Goal: Task Accomplishment & Management: Complete application form

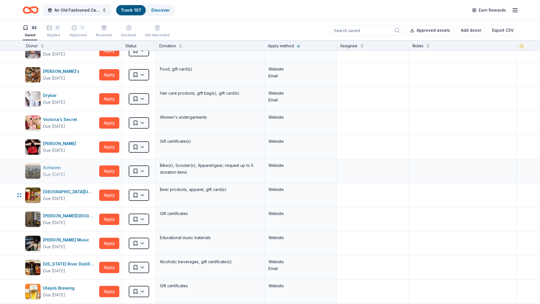
scroll to position [255, 0]
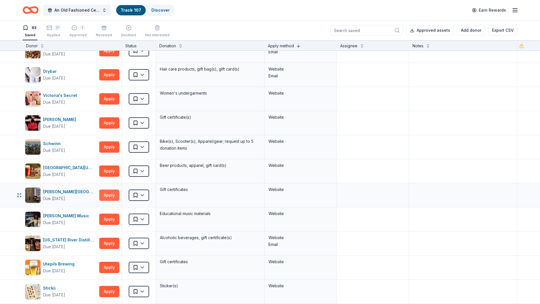
click at [108, 195] on button "Apply" at bounding box center [109, 195] width 20 height 11
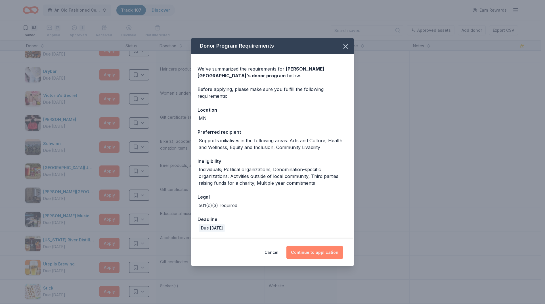
click at [309, 254] on button "Continue to application" at bounding box center [314, 253] width 56 height 14
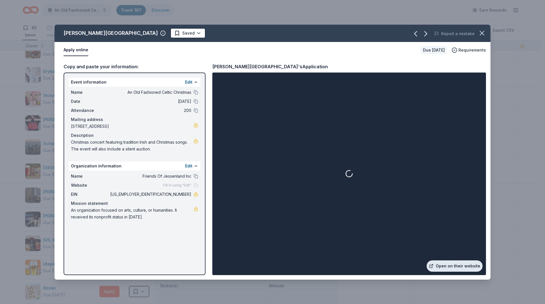
click at [455, 264] on link "Open on their website" at bounding box center [454, 266] width 56 height 11
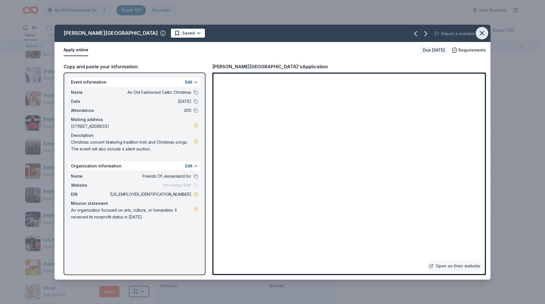
click at [480, 35] on icon "button" at bounding box center [482, 33] width 8 height 8
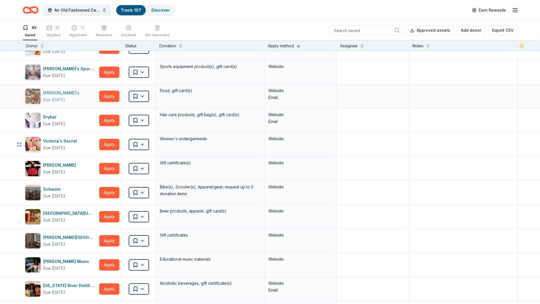
scroll to position [227, 0]
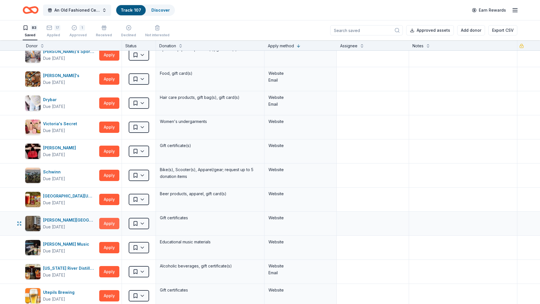
click at [114, 225] on button "Apply" at bounding box center [109, 223] width 20 height 11
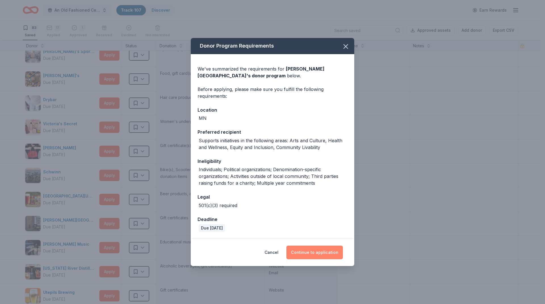
click at [315, 254] on button "Continue to application" at bounding box center [314, 253] width 56 height 14
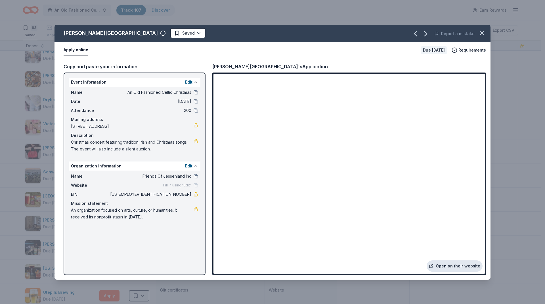
click at [462, 267] on link "Open on their website" at bounding box center [454, 266] width 56 height 11
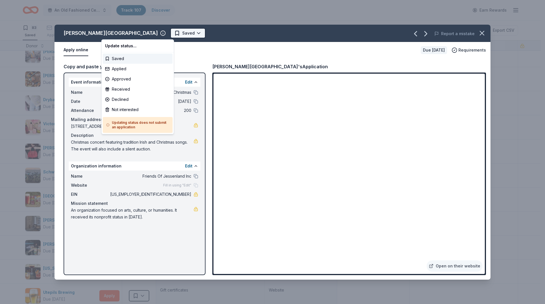
click at [117, 33] on html "An Old Fashioned Celtic Christmas Track · 107 Discover Earn Rewards 83 Saved 17…" at bounding box center [272, 152] width 545 height 304
click at [116, 70] on div "Applied" at bounding box center [138, 69] width 70 height 10
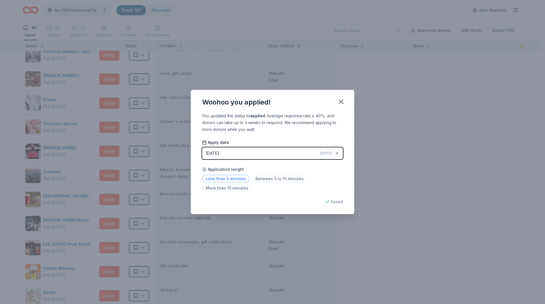
click at [227, 179] on span "Less than 5 minutes" at bounding box center [225, 179] width 47 height 8
click at [339, 99] on icon "button" at bounding box center [341, 102] width 8 height 8
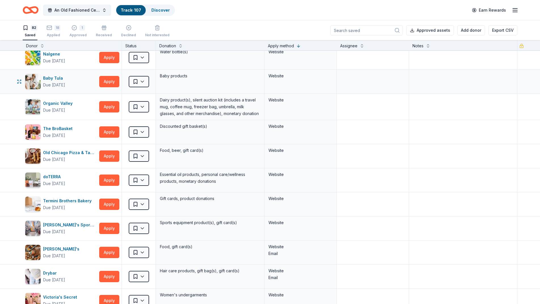
scroll to position [0, 0]
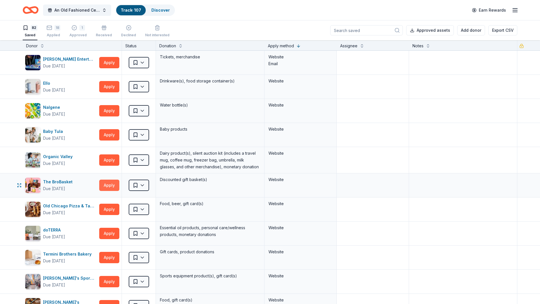
click at [102, 188] on button "Apply" at bounding box center [109, 185] width 20 height 11
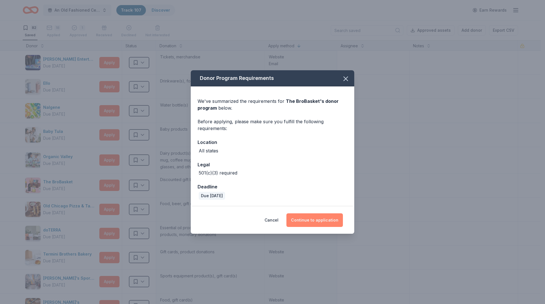
click at [303, 221] on button "Continue to application" at bounding box center [314, 221] width 56 height 14
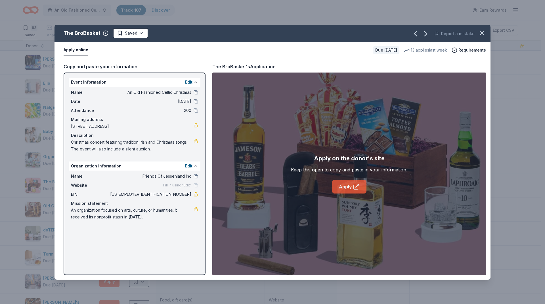
click at [341, 186] on link "Apply" at bounding box center [349, 187] width 34 height 14
click at [133, 32] on html "An Old Fashioned Celtic Christmas Track · 107 Discover Earn Rewards 82 Saved 18…" at bounding box center [272, 152] width 545 height 304
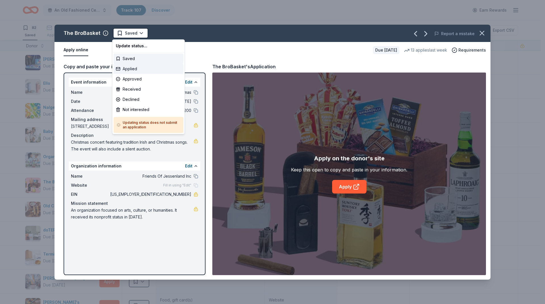
click at [135, 69] on div "Applied" at bounding box center [148, 69] width 70 height 10
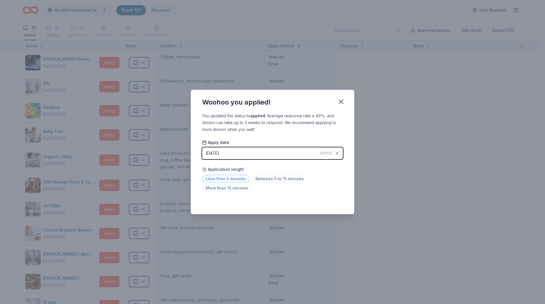
click at [234, 180] on span "Less than 5 minutes" at bounding box center [225, 179] width 47 height 8
click at [342, 103] on icon "button" at bounding box center [341, 102] width 4 height 4
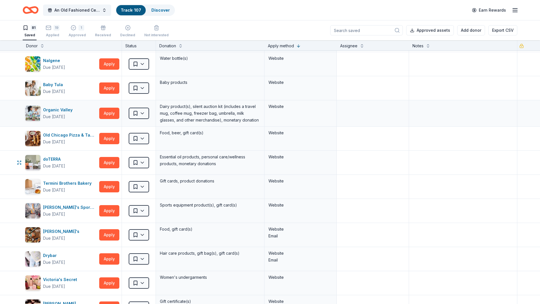
scroll to position [57, 0]
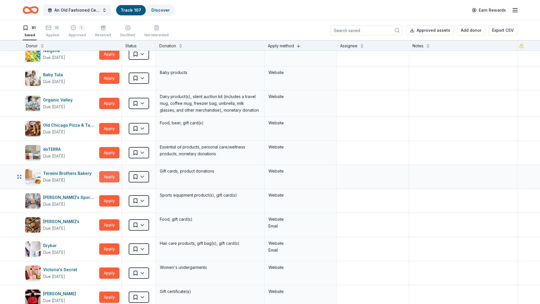
click at [109, 178] on button "Apply" at bounding box center [109, 176] width 20 height 11
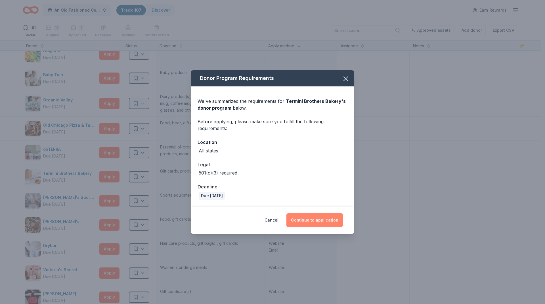
click at [304, 221] on button "Continue to application" at bounding box center [314, 221] width 56 height 14
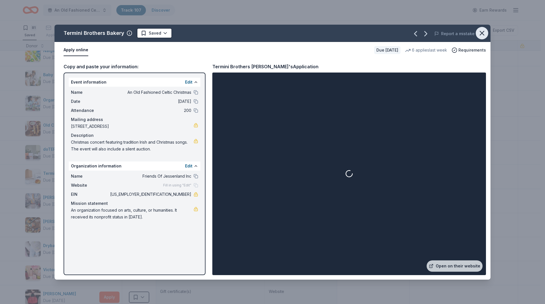
click at [479, 34] on icon "button" at bounding box center [482, 33] width 8 height 8
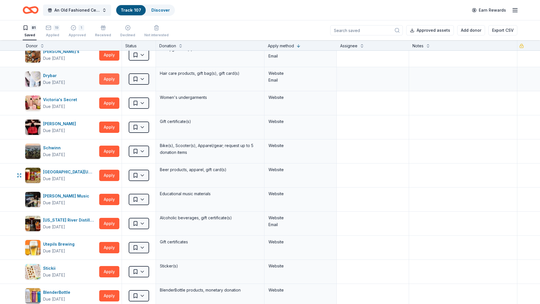
scroll to position [255, 0]
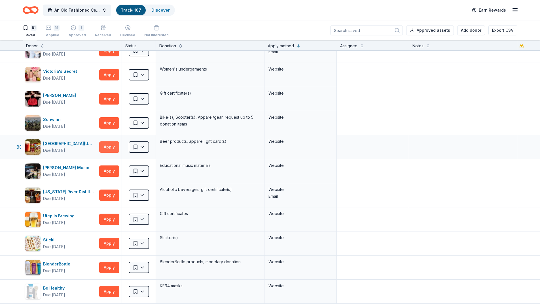
click at [110, 147] on button "Apply" at bounding box center [109, 147] width 20 height 11
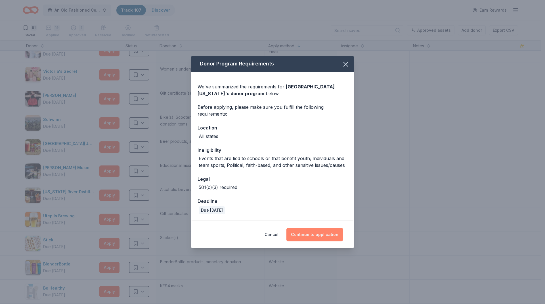
click at [305, 232] on button "Continue to application" at bounding box center [314, 235] width 56 height 14
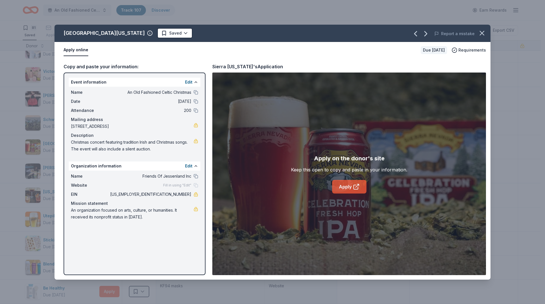
click at [343, 188] on link "Apply" at bounding box center [349, 187] width 34 height 14
click at [482, 33] on icon "button" at bounding box center [482, 33] width 4 height 4
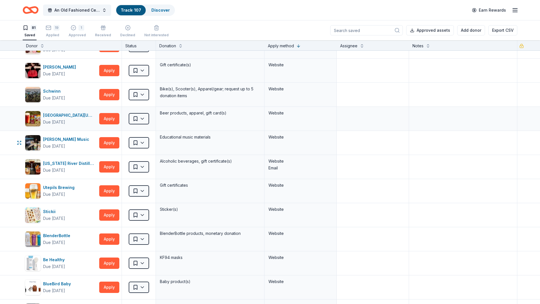
scroll to position [312, 0]
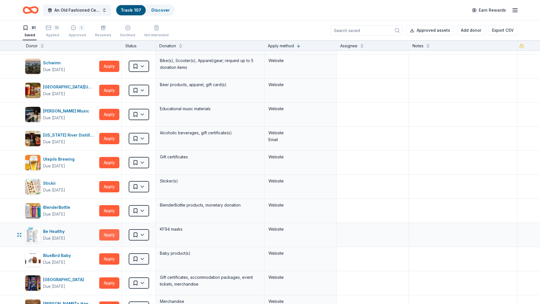
click at [107, 233] on button "Apply" at bounding box center [109, 234] width 20 height 11
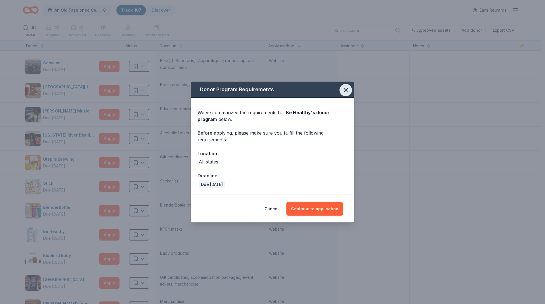
click at [346, 87] on icon "button" at bounding box center [345, 90] width 8 height 8
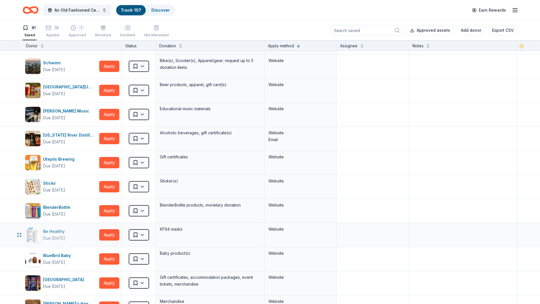
click at [62, 231] on div "Be Healthy" at bounding box center [55, 231] width 24 height 7
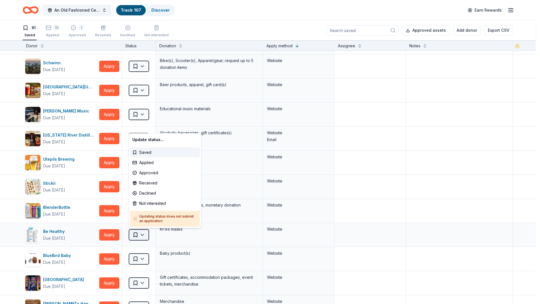
click at [137, 235] on html "An Old Fashioned Celtic Christmas Track · 107 Discover Earn Rewards 81 Saved 19…" at bounding box center [270, 152] width 540 height 304
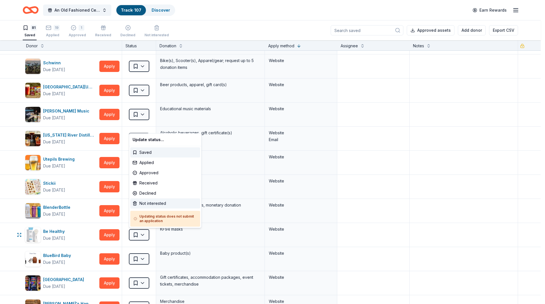
click at [147, 204] on div "Not interested" at bounding box center [165, 204] width 70 height 10
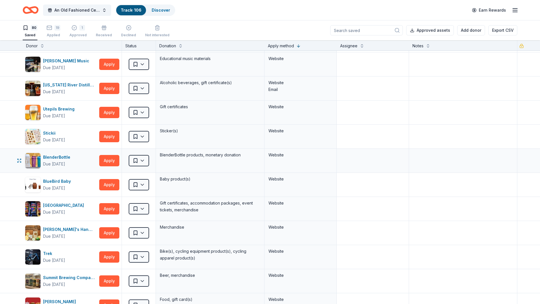
scroll to position [369, 0]
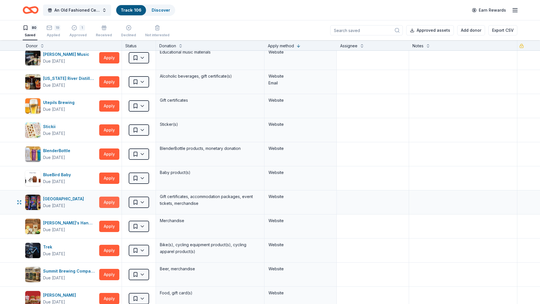
click at [110, 203] on button "Apply" at bounding box center [109, 202] width 20 height 11
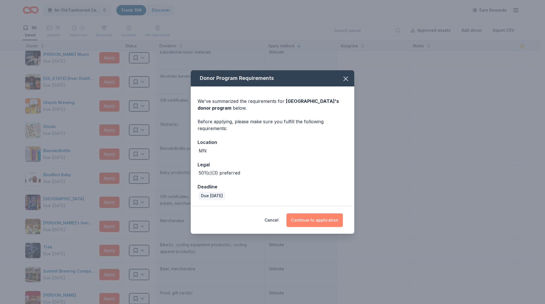
click at [315, 222] on button "Continue to application" at bounding box center [314, 221] width 56 height 14
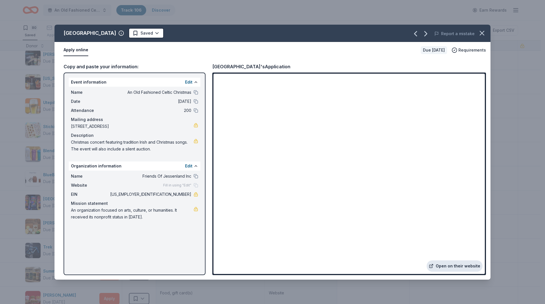
click at [443, 263] on link "Open on their website" at bounding box center [454, 266] width 56 height 11
click at [158, 34] on html "An Old Fashioned Celtic Christmas Track · 106 Discover Earn Rewards 80 Saved 19…" at bounding box center [272, 152] width 545 height 304
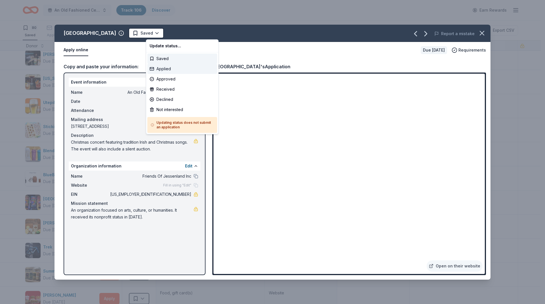
click at [160, 68] on div "Applied" at bounding box center [182, 69] width 70 height 10
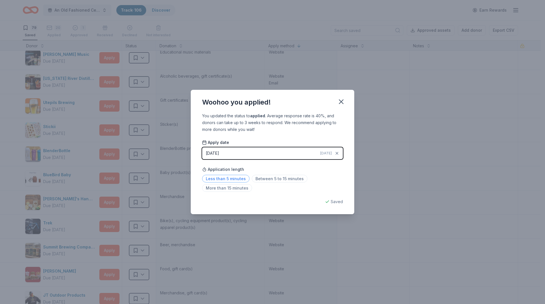
click at [237, 180] on span "Less than 5 minutes" at bounding box center [225, 179] width 47 height 8
click at [340, 99] on icon "button" at bounding box center [341, 102] width 8 height 8
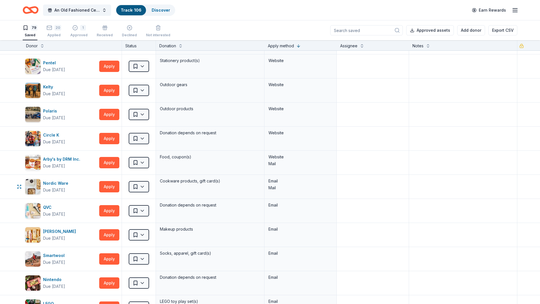
scroll to position [823, 0]
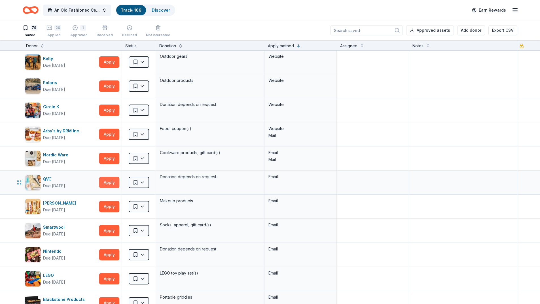
click at [109, 182] on button "Apply" at bounding box center [109, 182] width 20 height 11
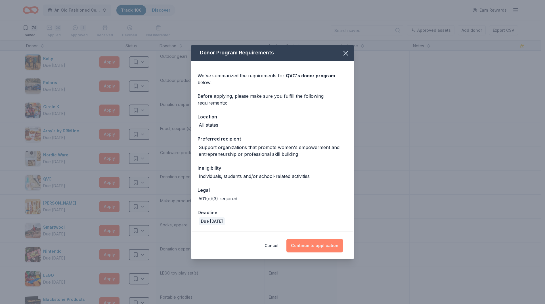
click at [309, 250] on button "Continue to application" at bounding box center [314, 246] width 56 height 14
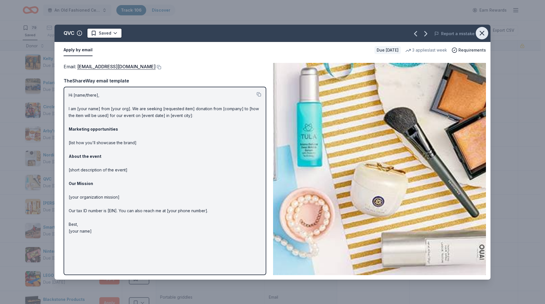
click at [482, 33] on icon "button" at bounding box center [482, 33] width 4 height 4
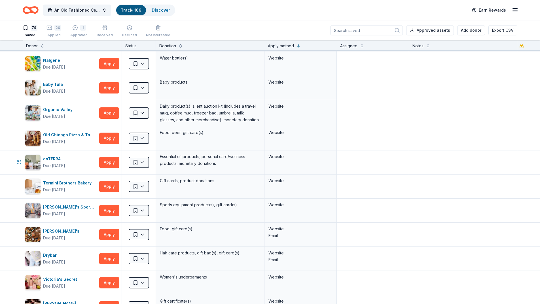
scroll to position [57, 0]
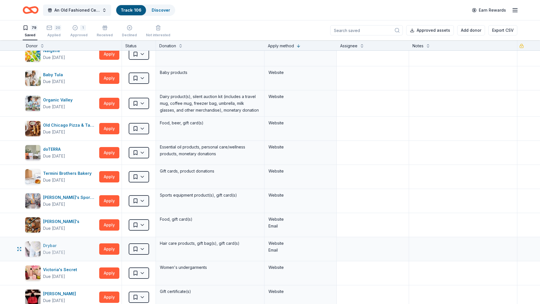
drag, startPoint x: 56, startPoint y: 246, endPoint x: 42, endPoint y: 247, distance: 14.5
drag, startPoint x: 42, startPoint y: 247, endPoint x: 45, endPoint y: 252, distance: 6.1
click at [45, 252] on div "Due [DATE]" at bounding box center [54, 252] width 22 height 7
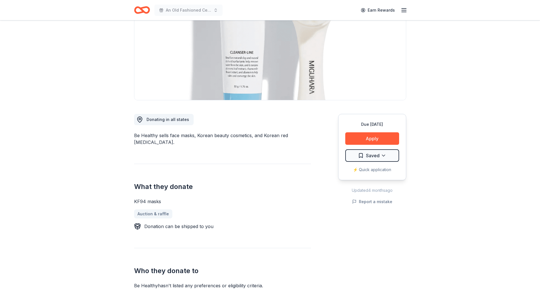
scroll to position [85, 0]
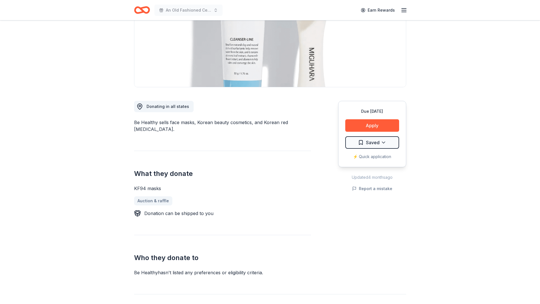
drag, startPoint x: 134, startPoint y: 182, endPoint x: 154, endPoint y: 182, distance: 19.9
click at [154, 185] on div "KF94 masks" at bounding box center [222, 188] width 177 height 7
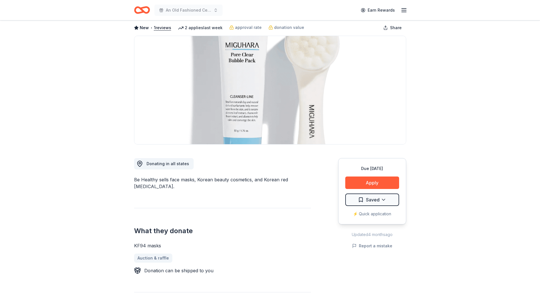
scroll to position [0, 0]
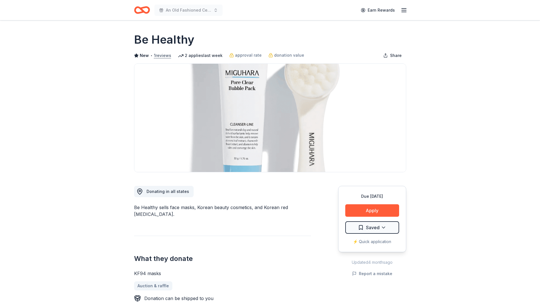
click at [165, 55] on button "1 reviews" at bounding box center [162, 55] width 17 height 7
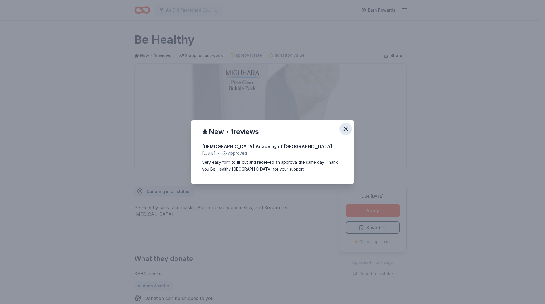
click at [343, 130] on icon "button" at bounding box center [345, 129] width 8 height 8
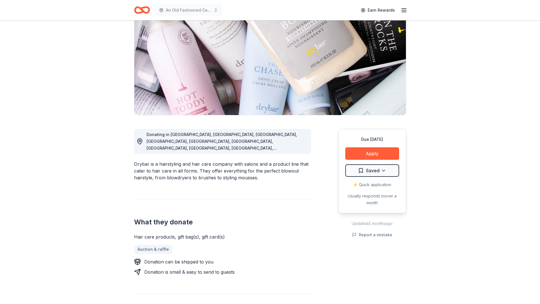
scroll to position [57, 0]
